Goal: Information Seeking & Learning: Learn about a topic

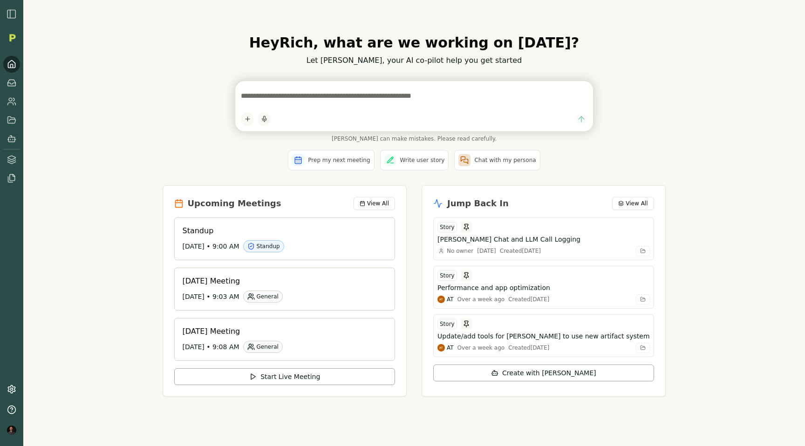
click at [131, 164] on div "Hey [PERSON_NAME] , what are we working on [DATE]? Let [PERSON_NAME], your AI c…" at bounding box center [414, 223] width 782 height 446
click at [14, 123] on icon at bounding box center [12, 119] width 8 height 7
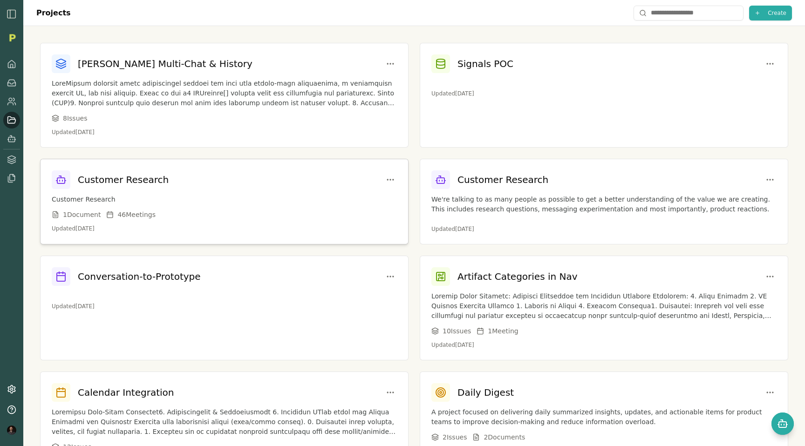
click at [197, 212] on div "1 Document 46 Meeting s" at bounding box center [224, 214] width 345 height 9
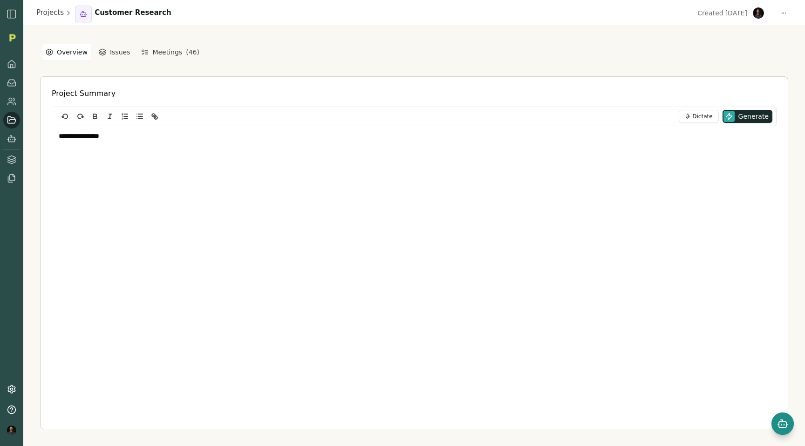
click at [782, 423] on icon "Open chat" at bounding box center [782, 423] width 11 height 11
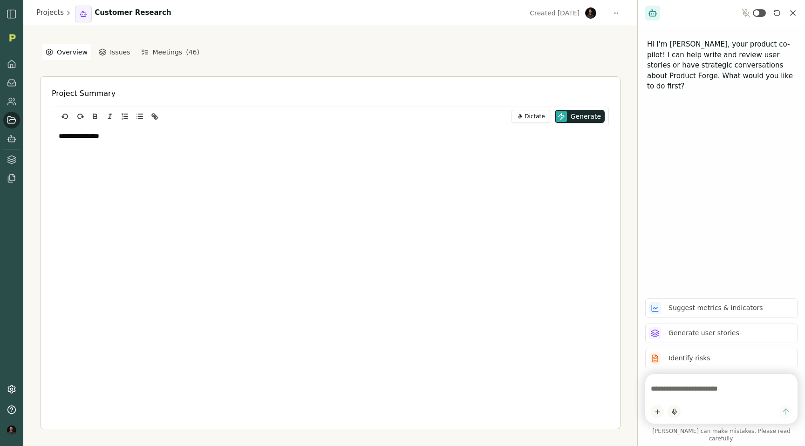
click at [699, 396] on textarea at bounding box center [721, 389] width 141 height 19
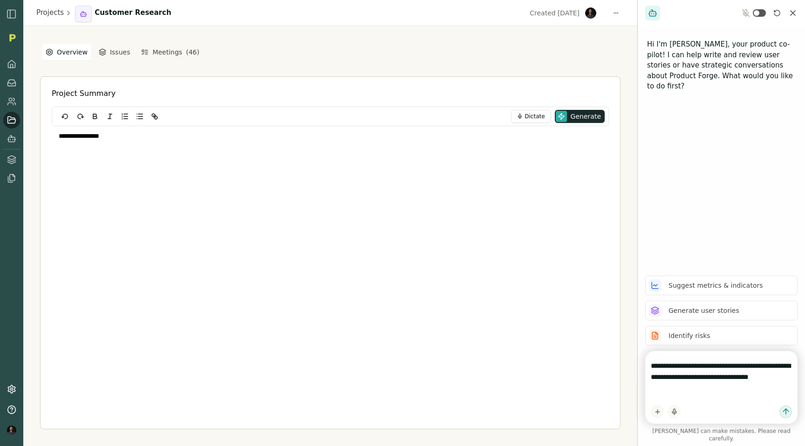
type textarea "**********"
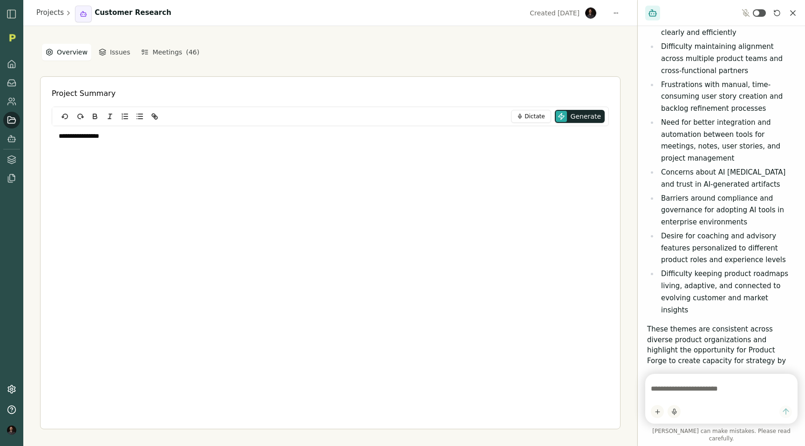
scroll to position [324, 0]
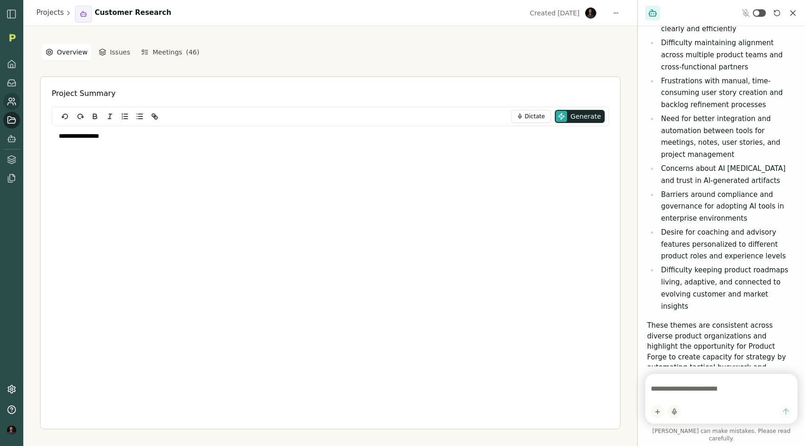
click at [11, 102] on icon at bounding box center [11, 101] width 9 height 9
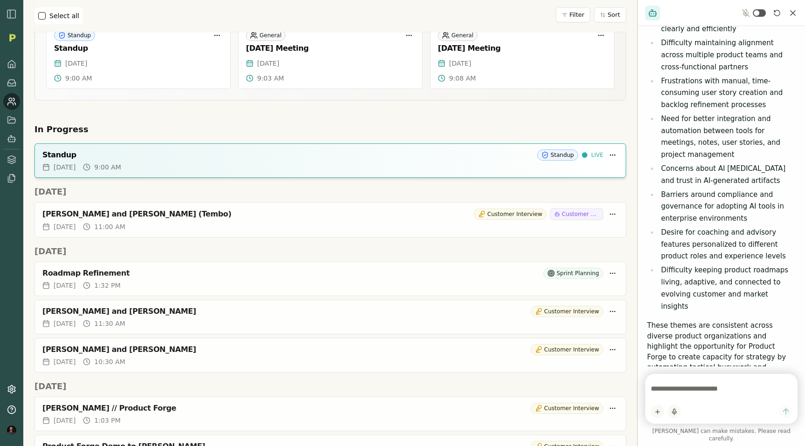
scroll to position [103, 0]
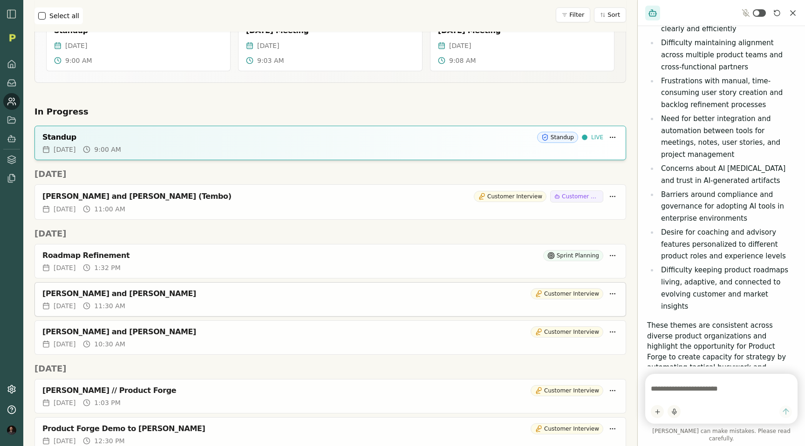
click at [250, 301] on div "Fri, Sep 05, 2025 11:30 AM" at bounding box center [330, 305] width 576 height 9
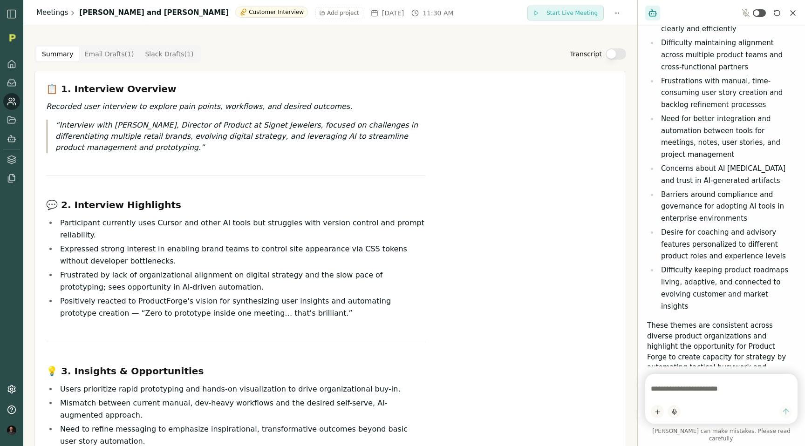
click at [48, 15] on link "Meetings" at bounding box center [52, 12] width 32 height 11
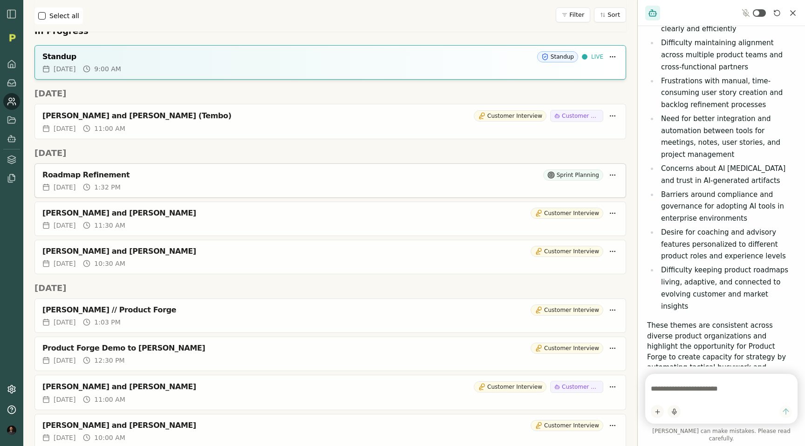
scroll to position [197, 0]
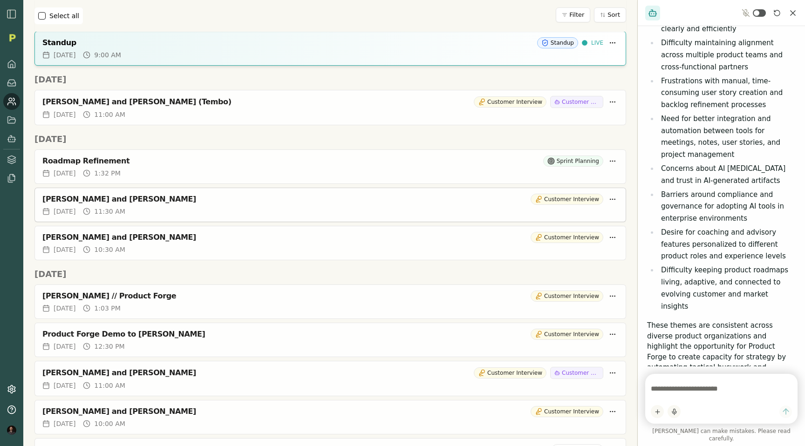
click at [186, 197] on div "Todd Labrum and Rich Theil" at bounding box center [284, 199] width 485 height 9
click at [180, 242] on div "Aaron Levin and Rich Theil Customer Interview" at bounding box center [330, 237] width 576 height 11
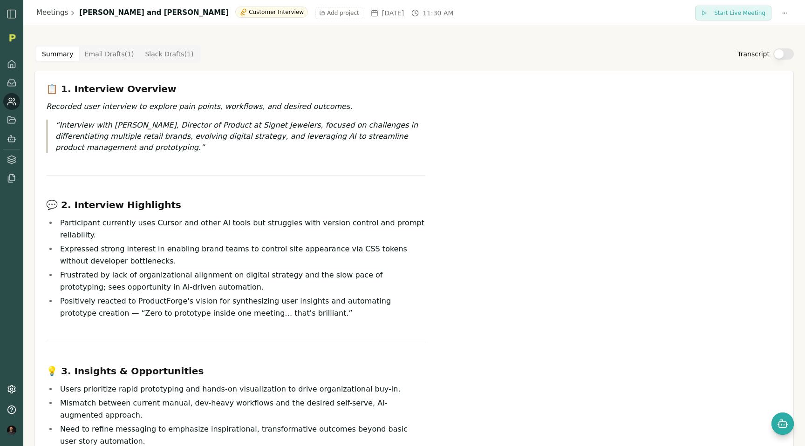
click at [782, 53] on button "Transcript" at bounding box center [783, 53] width 21 height 11
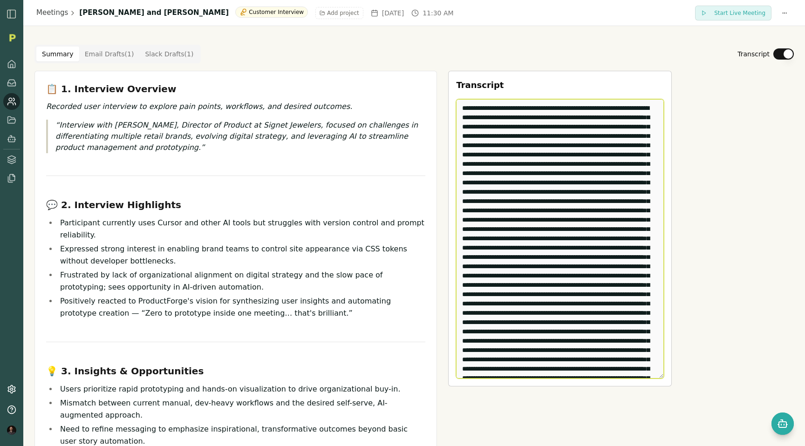
click at [539, 140] on textarea "Edit Transcript" at bounding box center [560, 239] width 208 height 280
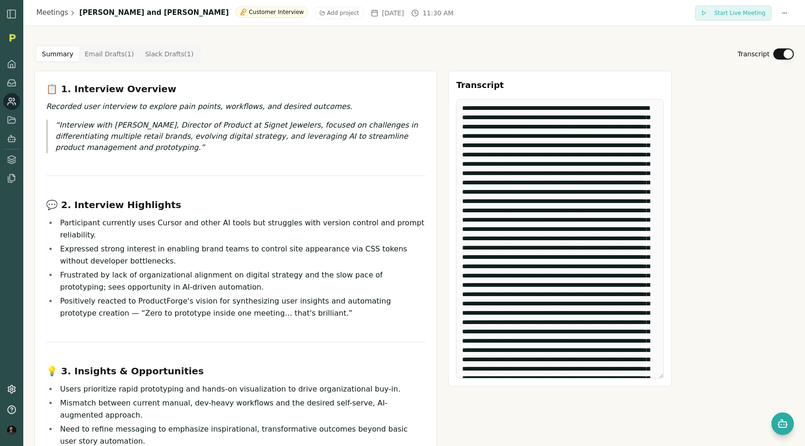
click at [286, 130] on p "Interview with Todd Labrum, Director of Product at Signet Jewelers, focused on …" at bounding box center [240, 137] width 370 height 34
click at [779, 53] on button "Transcript" at bounding box center [783, 53] width 21 height 11
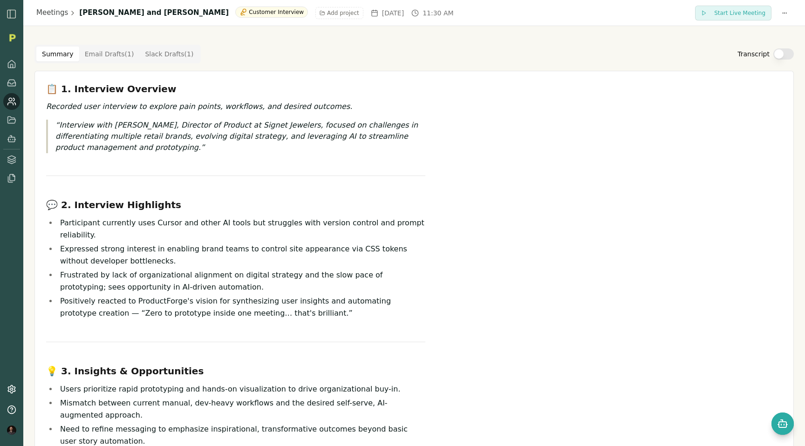
click at [162, 195] on div "📋 1. Interview Overview Recorded user interview to explore pain points, workflo…" at bounding box center [235, 386] width 379 height 609
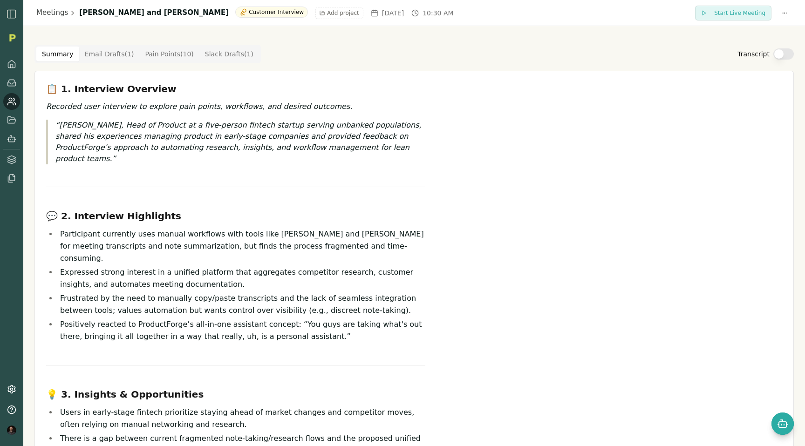
click at [162, 58] on Point "Pain Points ( 10 )" at bounding box center [169, 54] width 60 height 15
